Goal: Task Accomplishment & Management: Manage account settings

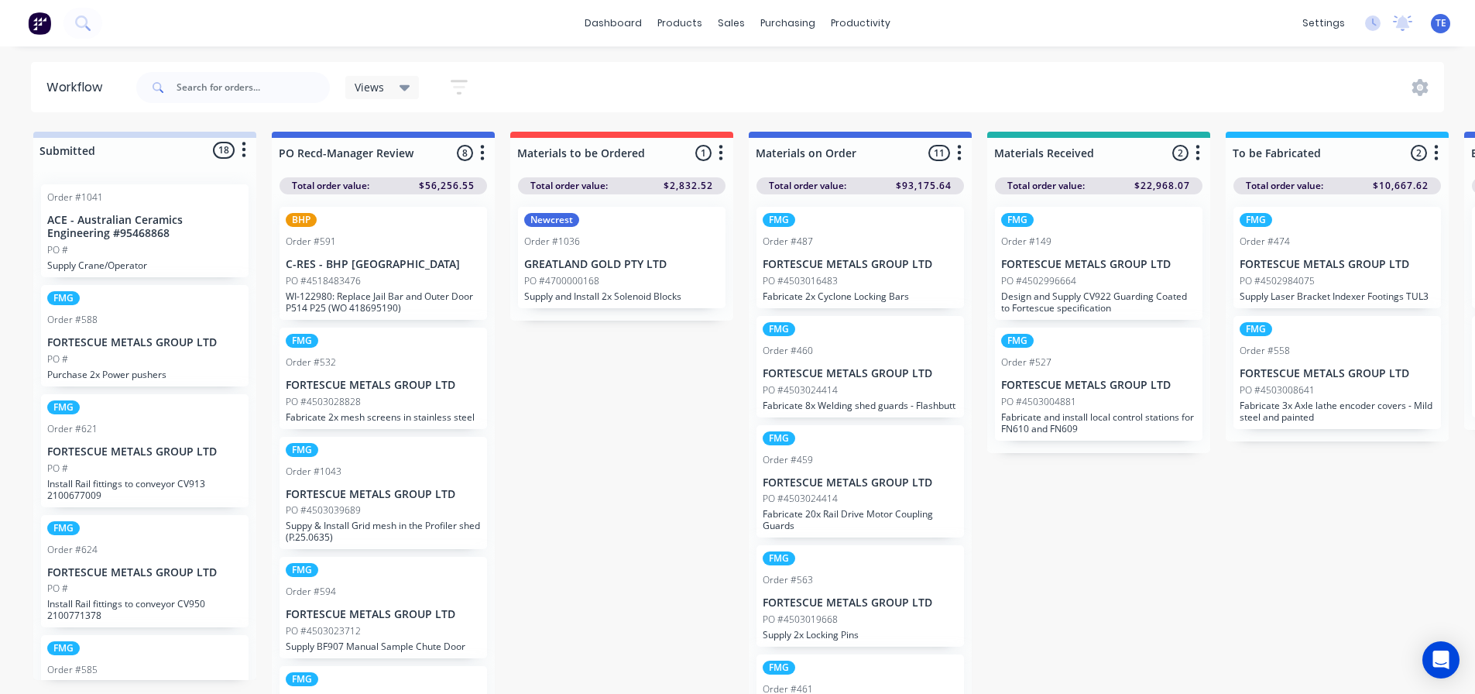
scroll to position [0, 657]
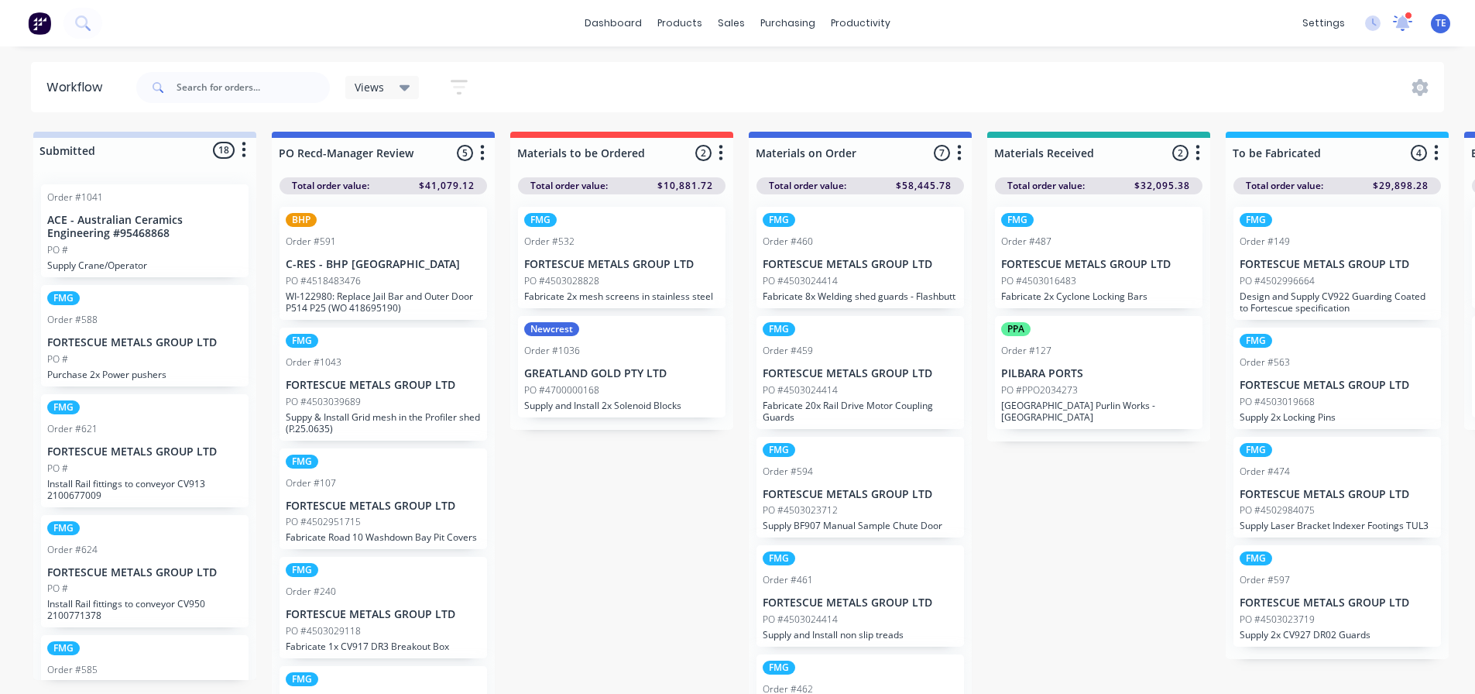
click at [1402, 23] on icon at bounding box center [1403, 21] width 14 height 12
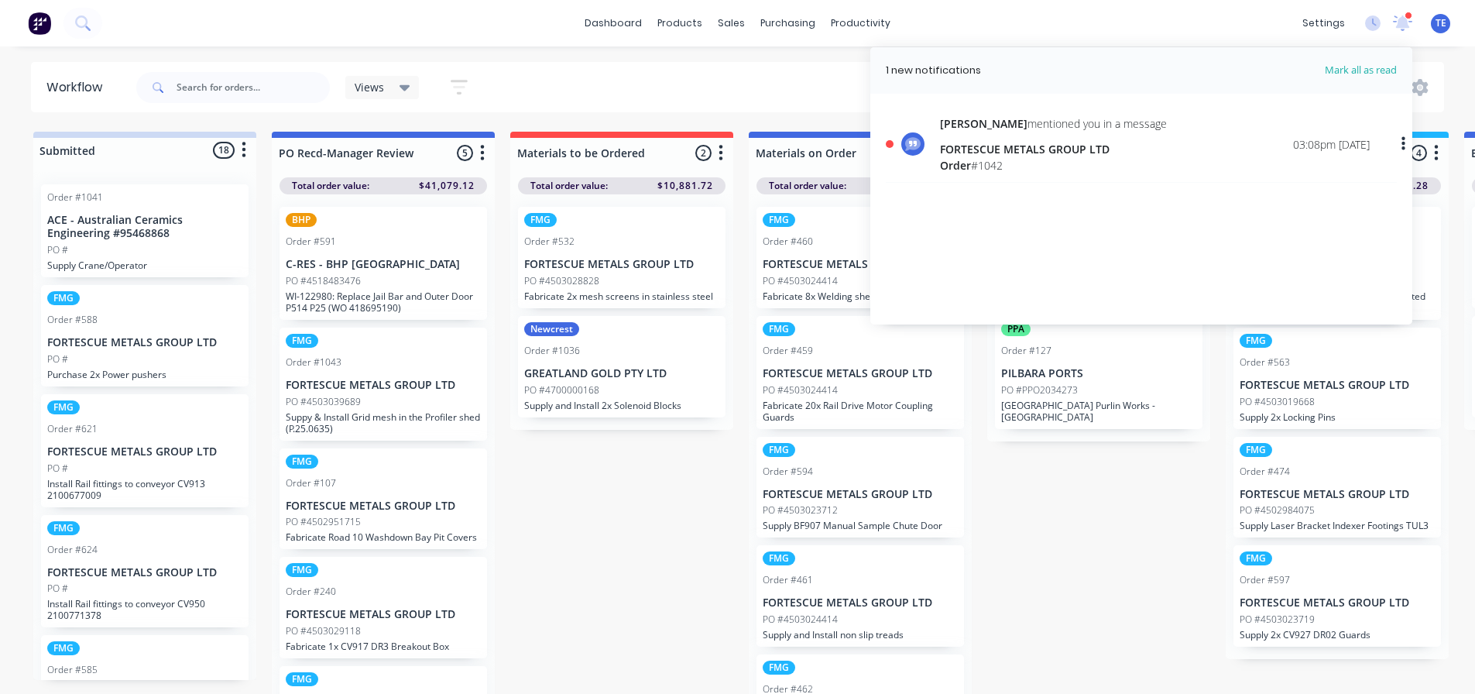
click at [1126, 142] on div "[PERSON_NAME] mentioned you in a message FORTESCUE METALS GROUP LTD Order # 104…" at bounding box center [1155, 144] width 430 height 58
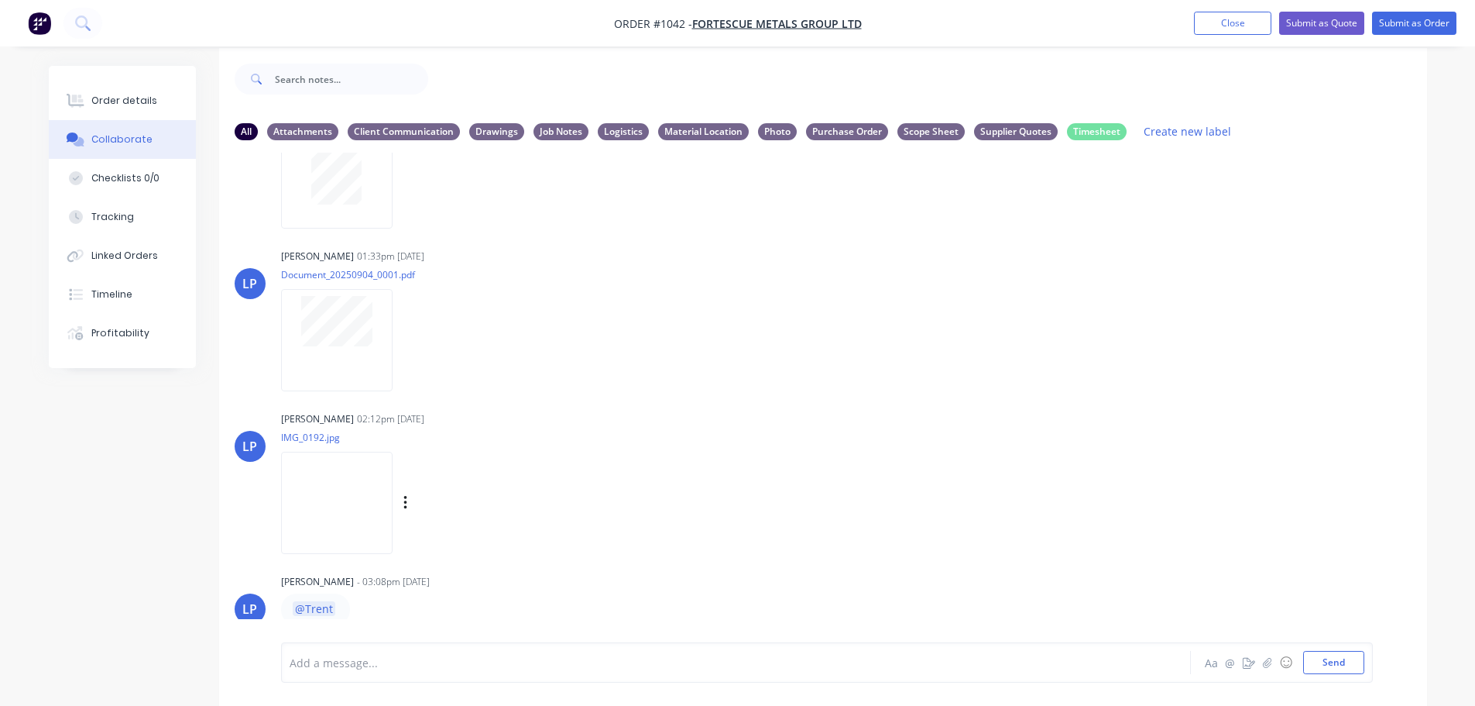
scroll to position [23, 0]
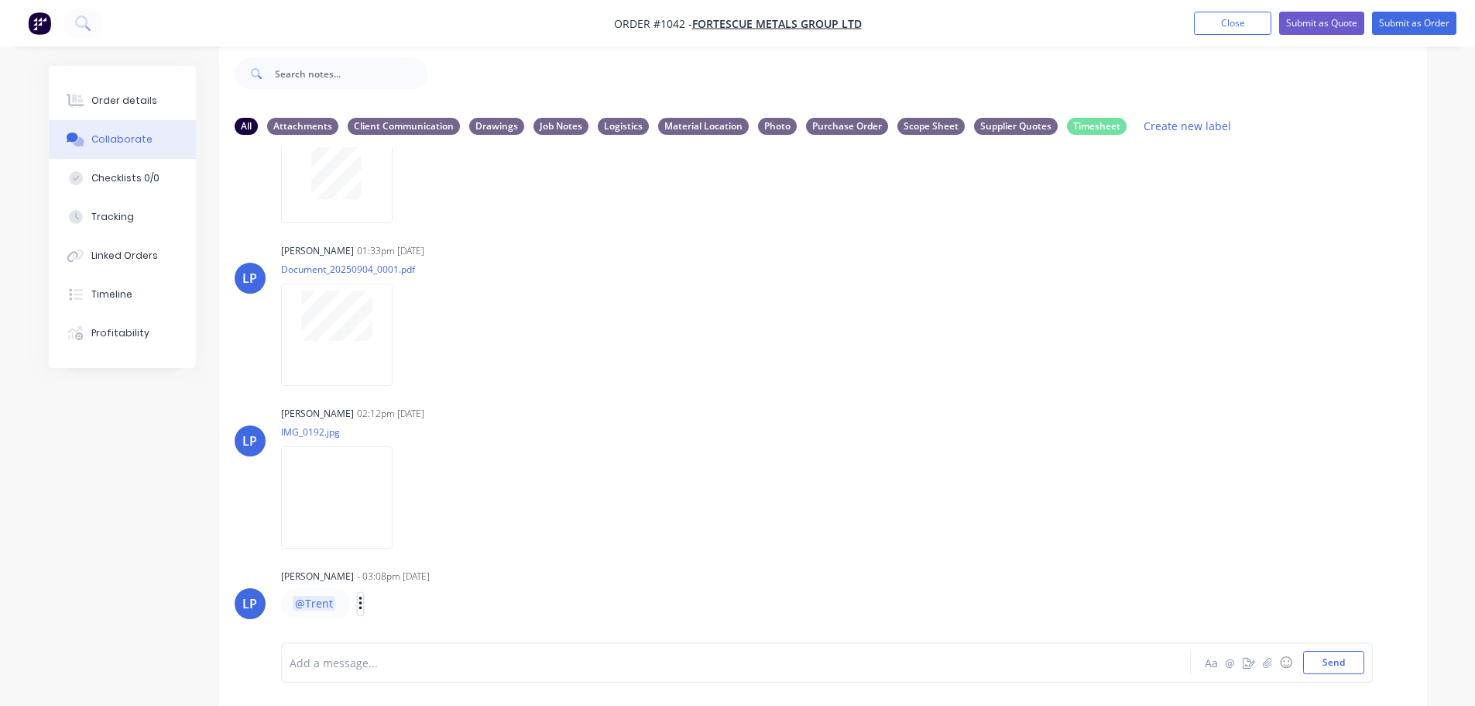
click at [361, 603] on button "button" at bounding box center [361, 603] width 6 height 22
click at [382, 599] on button "Delete" at bounding box center [417, 602] width 98 height 26
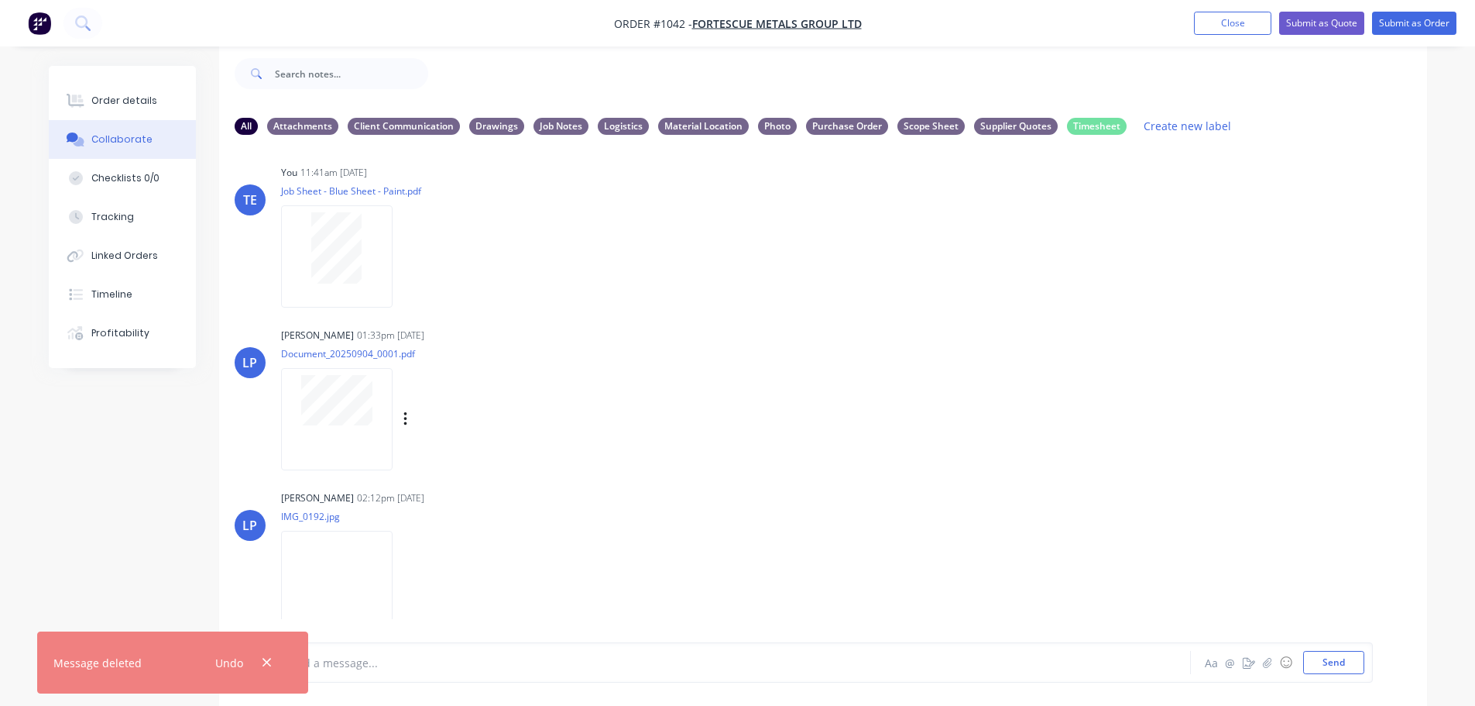
scroll to position [0, 0]
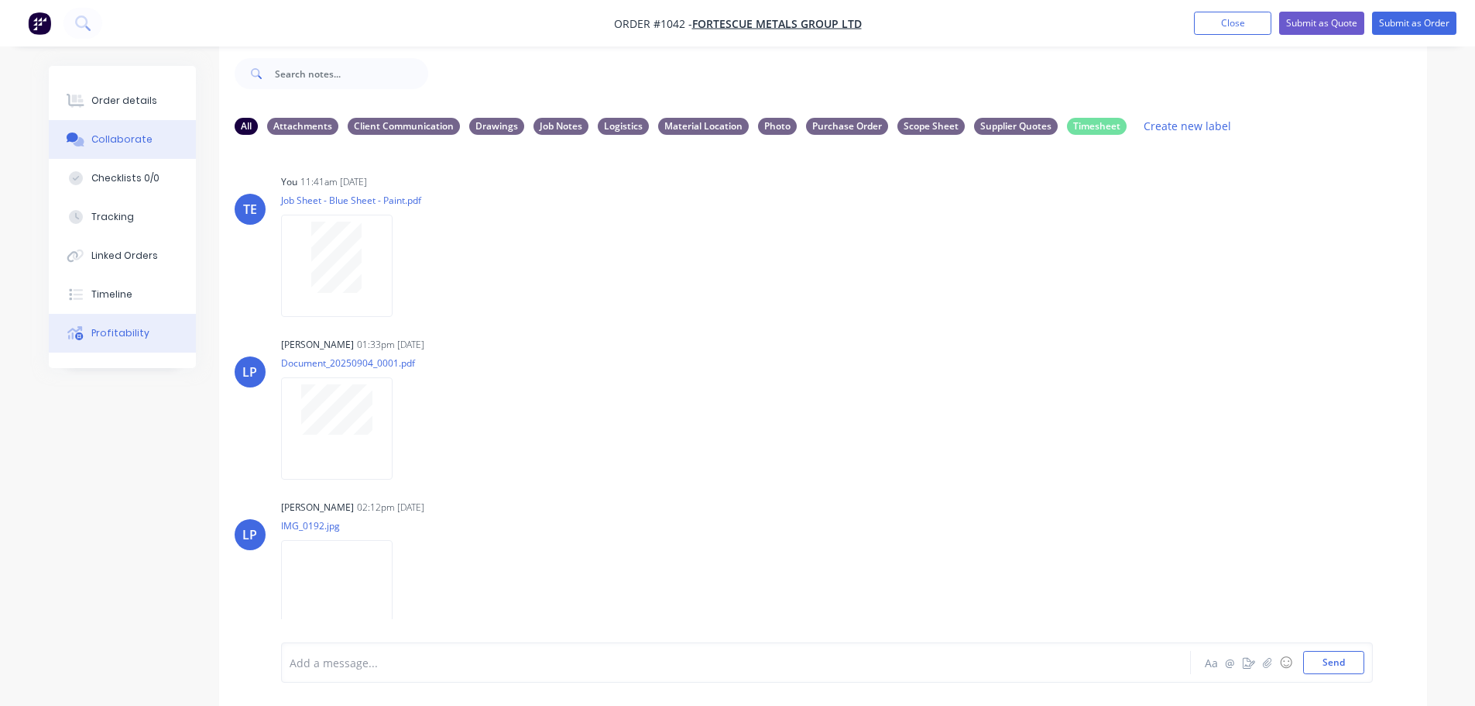
click at [143, 333] on div "Profitability" at bounding box center [120, 333] width 58 height 14
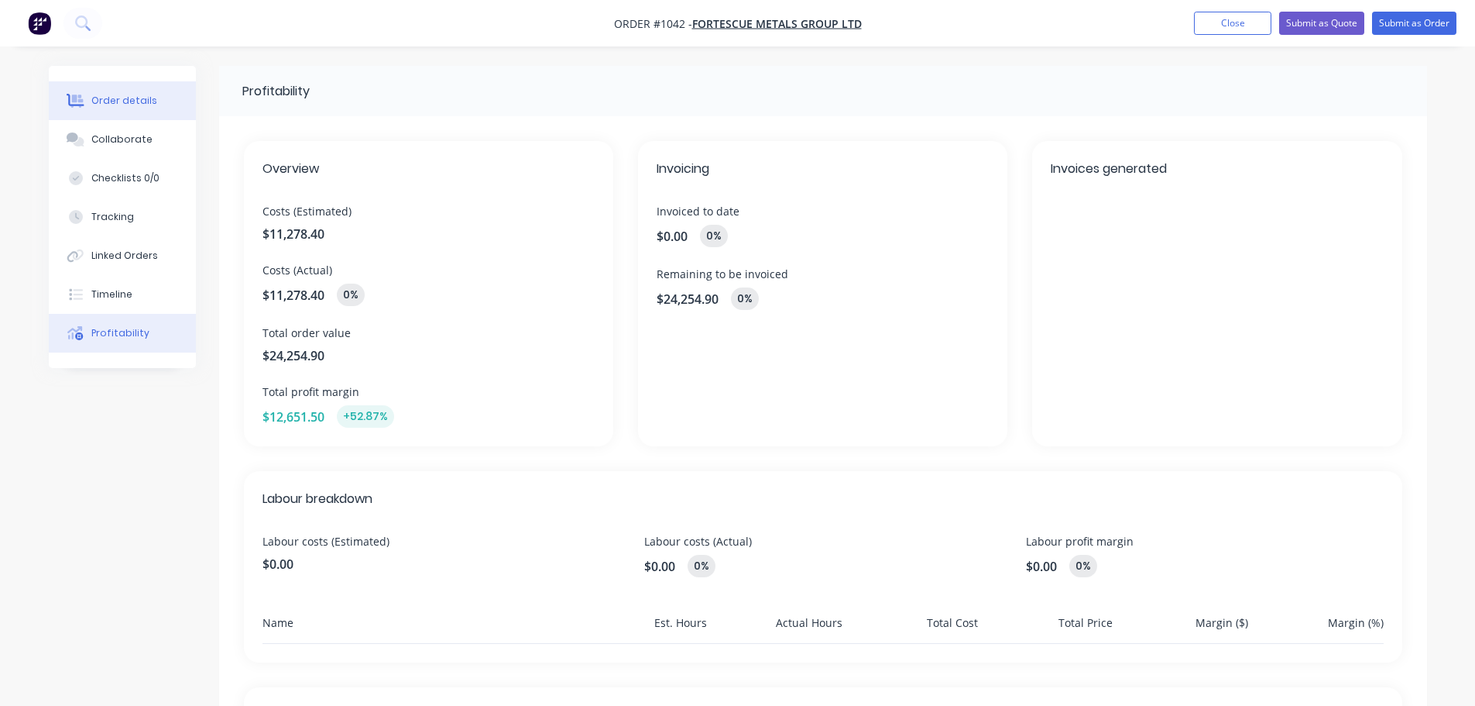
click at [122, 104] on div "Order details" at bounding box center [124, 101] width 66 height 14
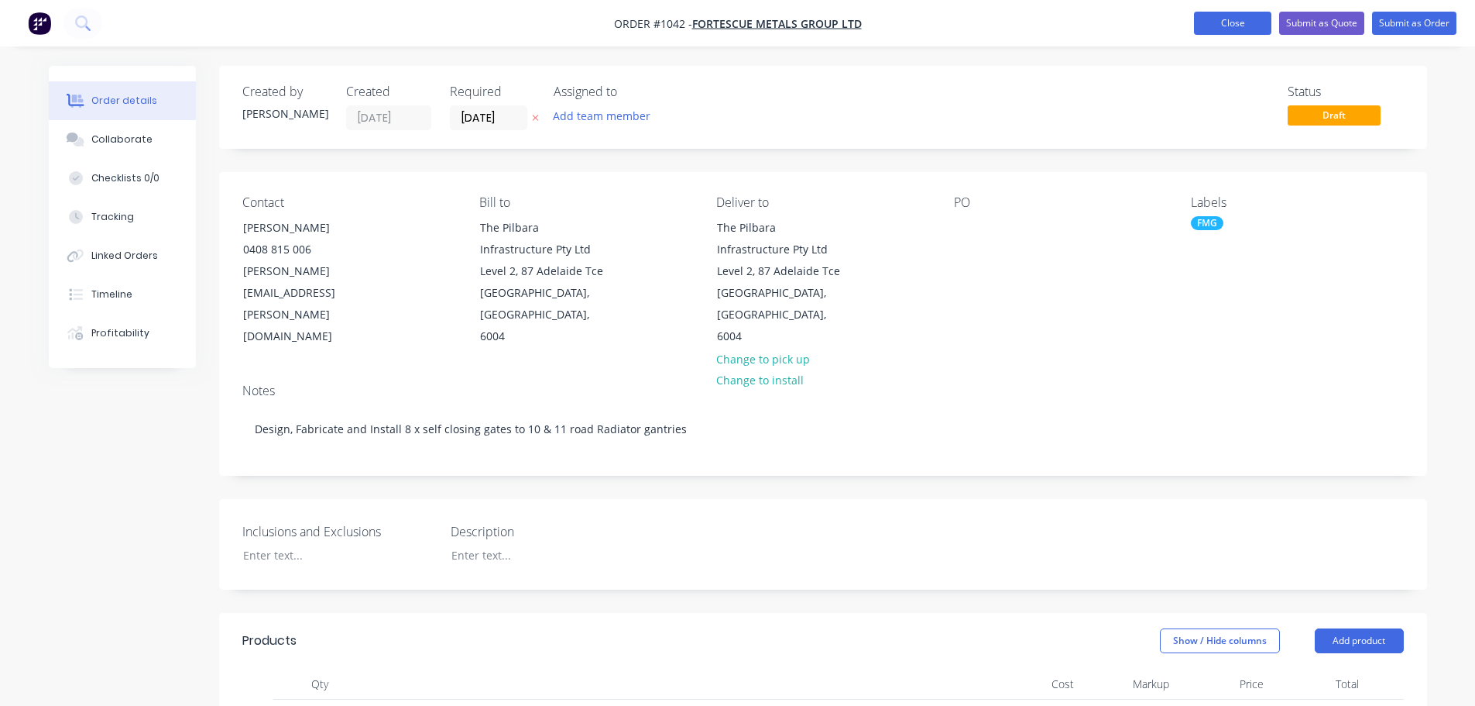
click at [1213, 33] on button "Close" at bounding box center [1232, 23] width 77 height 23
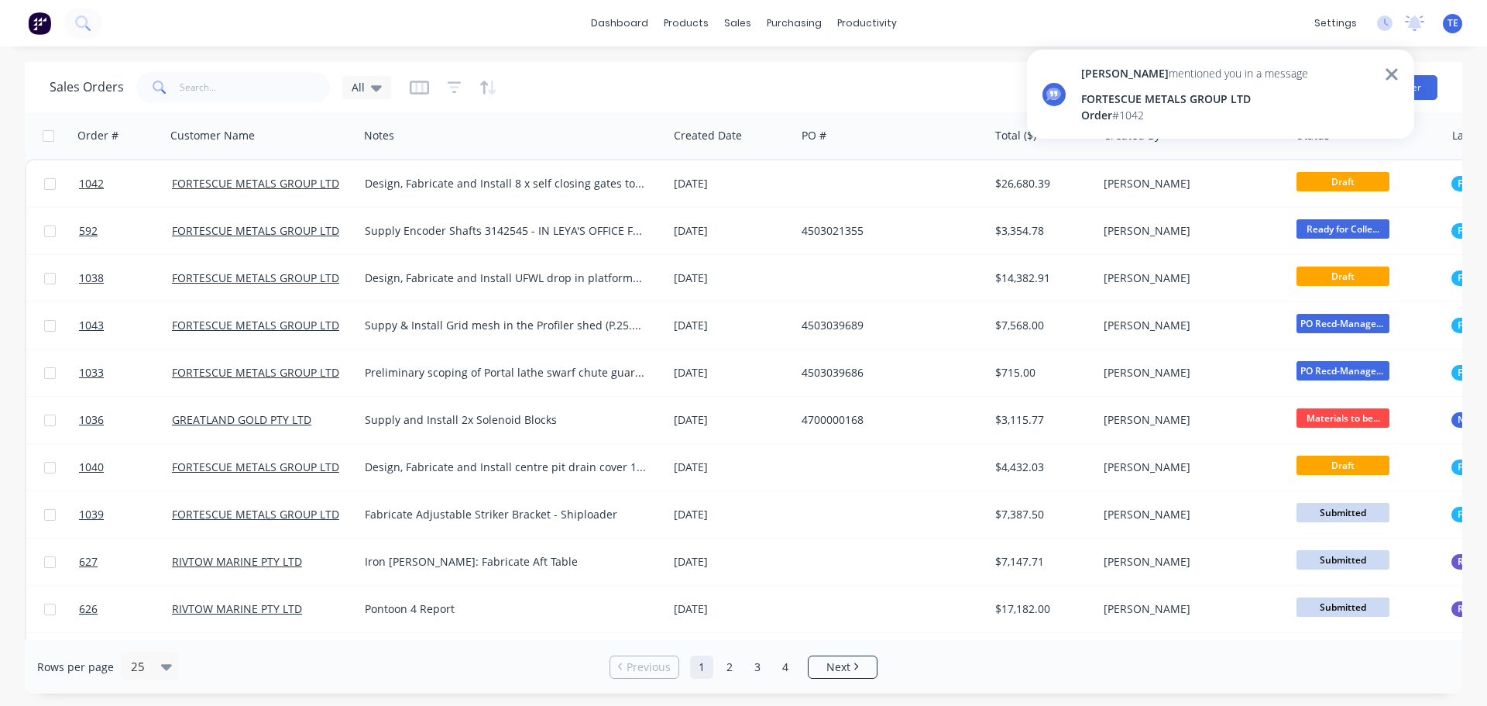
click at [1114, 87] on div "[PERSON_NAME] mentioned you in a message FORTESCUE METALS GROUP LTD Order # 1042" at bounding box center [1194, 94] width 227 height 58
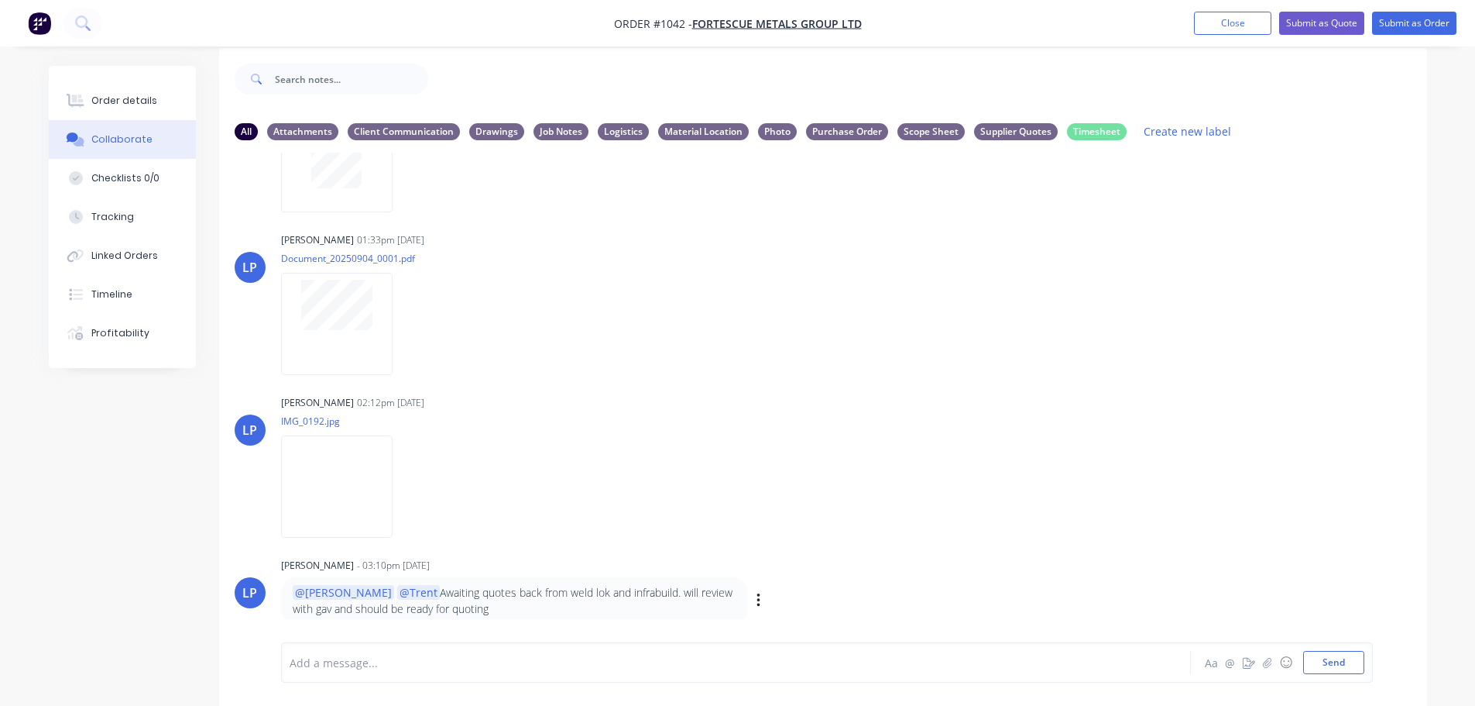
scroll to position [23, 0]
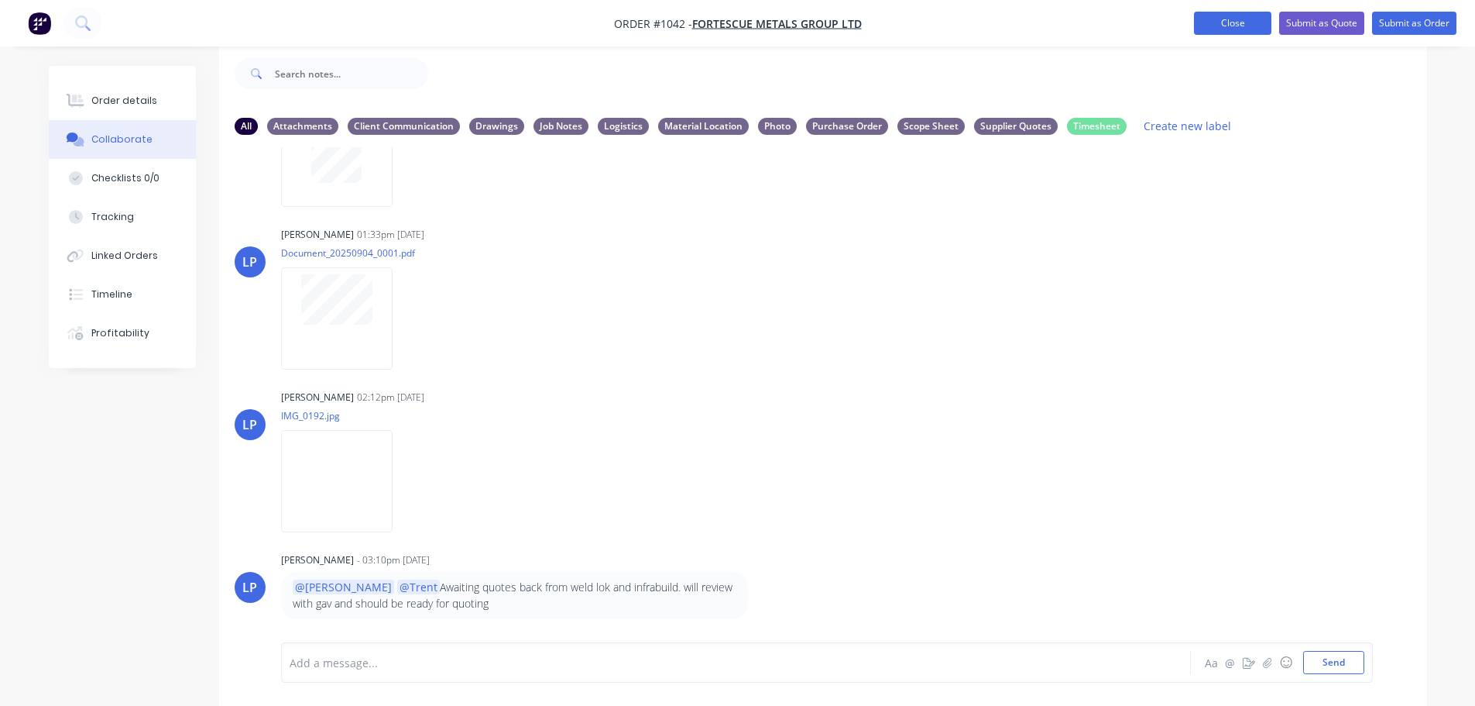
click at [1214, 24] on button "Close" at bounding box center [1232, 23] width 77 height 23
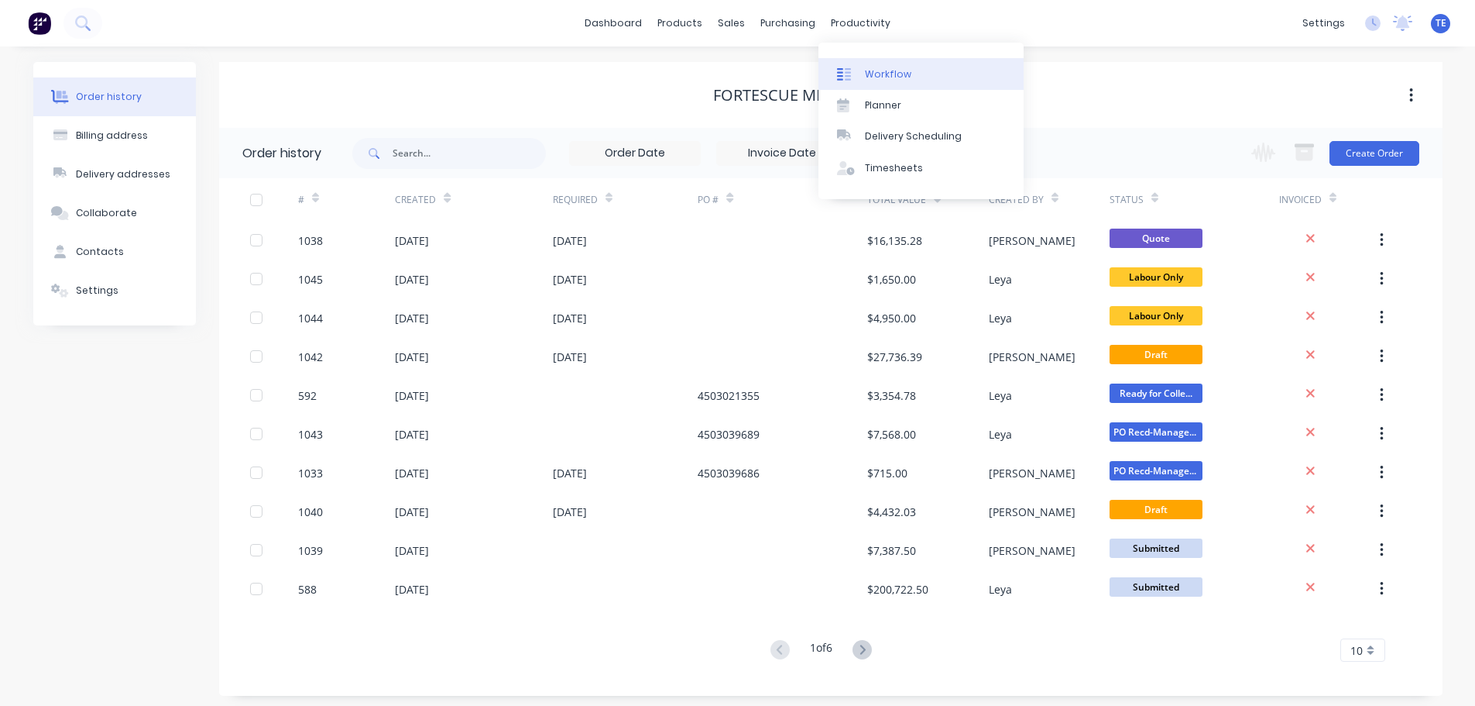
click at [865, 74] on div "Workflow" at bounding box center [888, 74] width 46 height 14
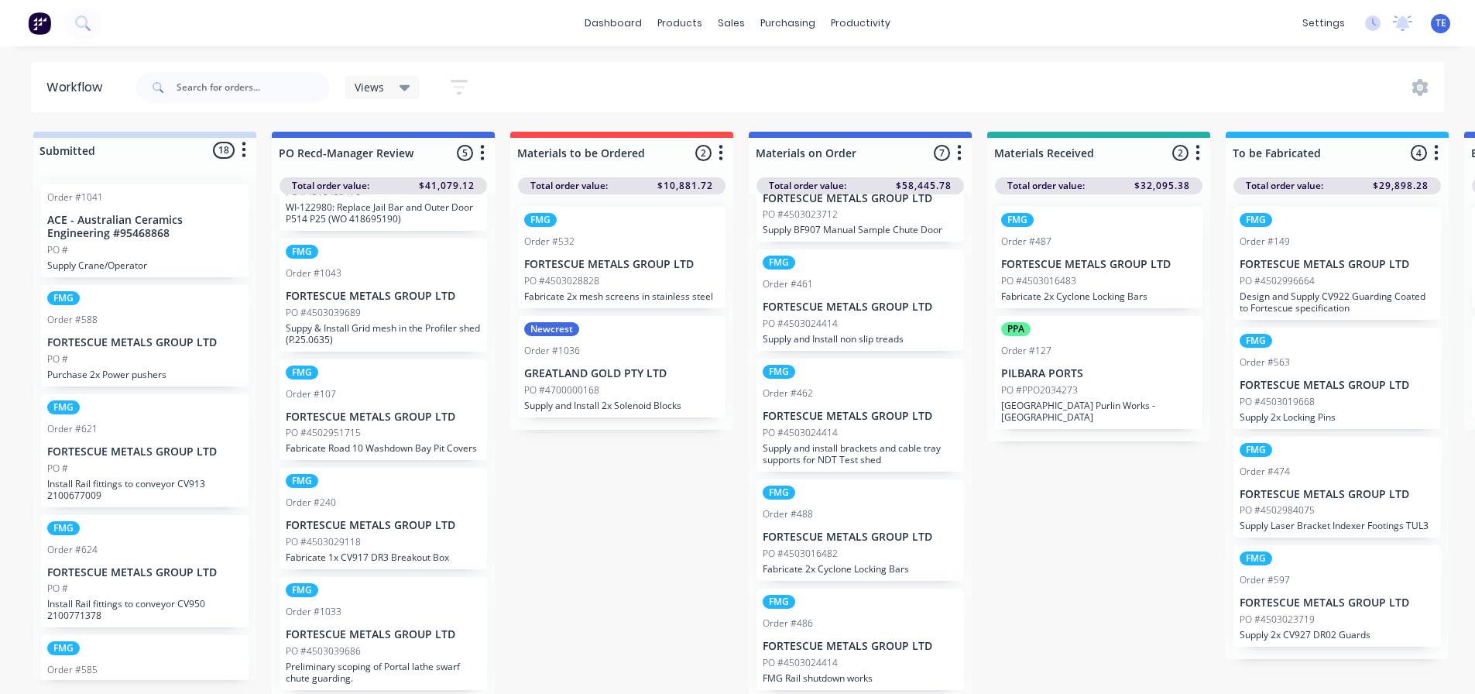
click at [594, 266] on p "FORTESCUE METALS GROUP LTD" at bounding box center [621, 264] width 195 height 13
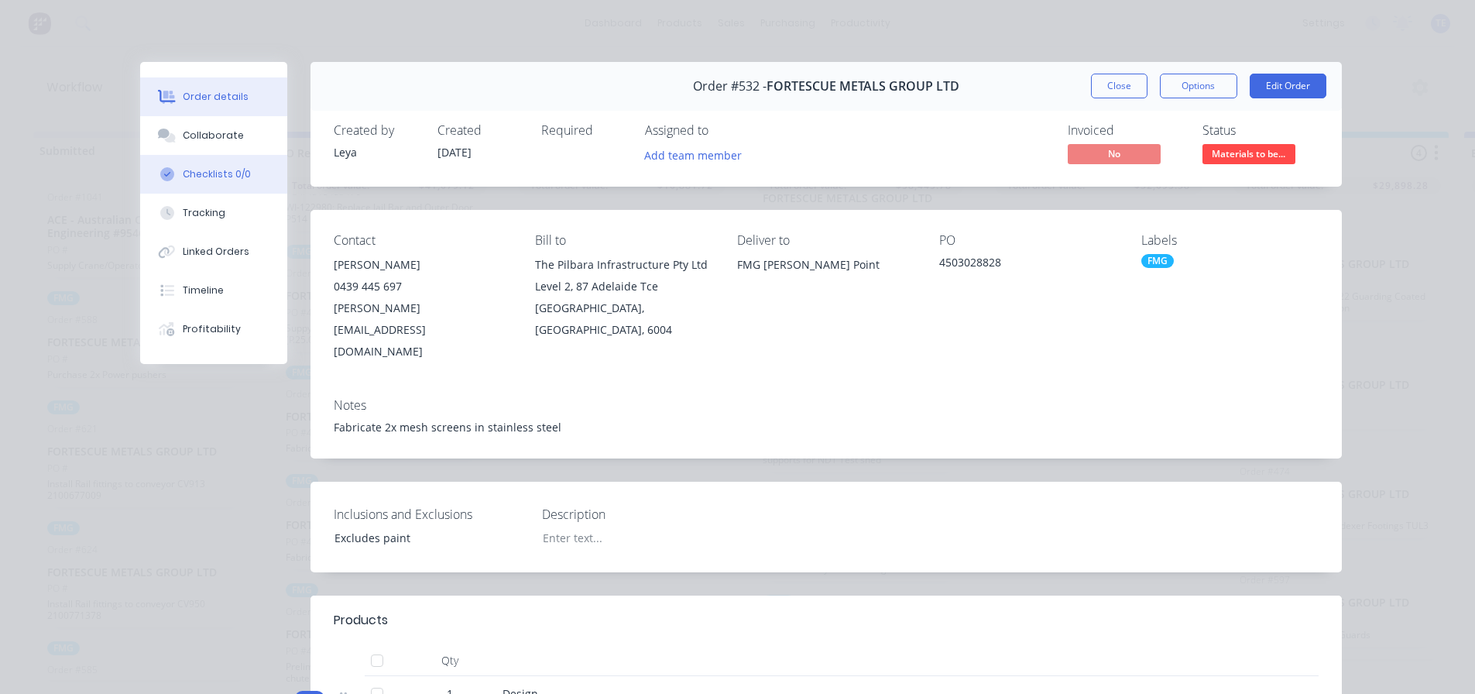
click at [209, 175] on div "Checklists 0/0" at bounding box center [217, 174] width 68 height 14
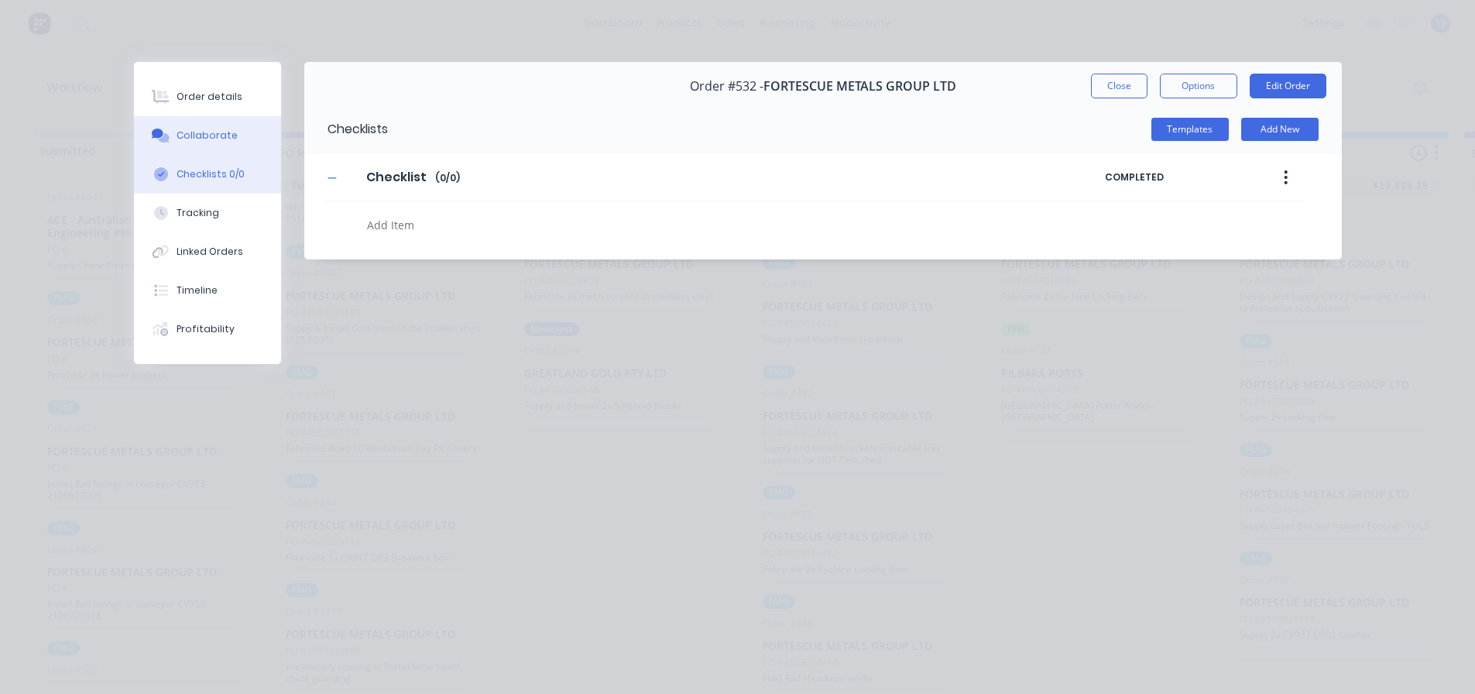
click at [196, 138] on div "Collaborate" at bounding box center [207, 136] width 61 height 14
